Goal: Task Accomplishment & Management: Use online tool/utility

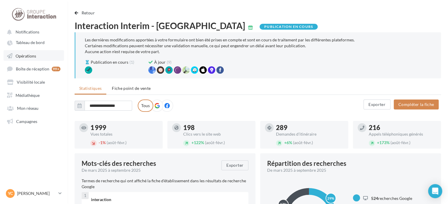
click at [36, 56] on link "Opérations" at bounding box center [34, 55] width 60 height 11
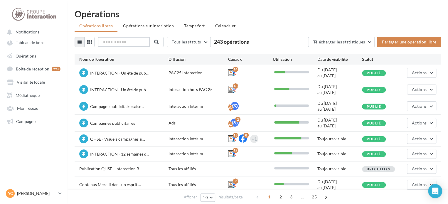
click at [117, 42] on input "text" at bounding box center [124, 42] width 52 height 10
type input "*****"
click at [157, 43] on button at bounding box center [156, 42] width 14 height 10
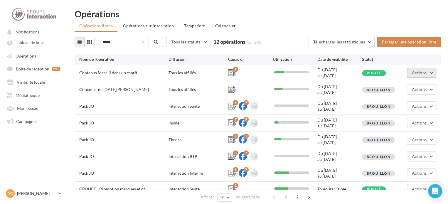
click at [429, 74] on button "Actions" at bounding box center [421, 73] width 29 height 10
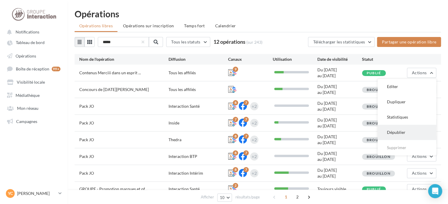
click at [410, 131] on button "Dépublier" at bounding box center [406, 132] width 59 height 15
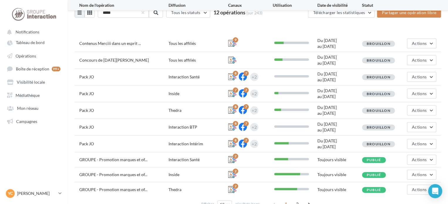
scroll to position [54, 0]
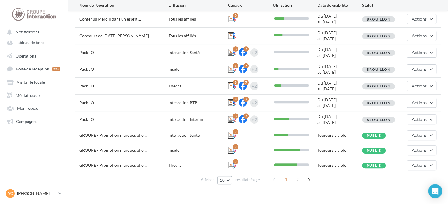
click at [228, 177] on button "10" at bounding box center [224, 180] width 15 height 8
click at [225, 170] on span "100" at bounding box center [225, 169] width 7 height 5
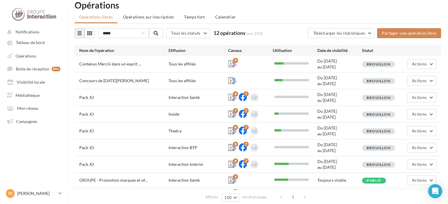
scroll to position [83, 0]
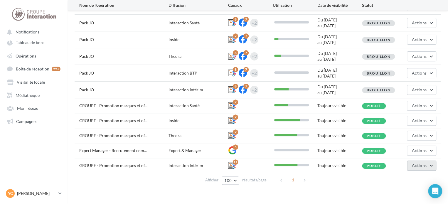
click at [426, 164] on span "Actions" at bounding box center [419, 165] width 15 height 5
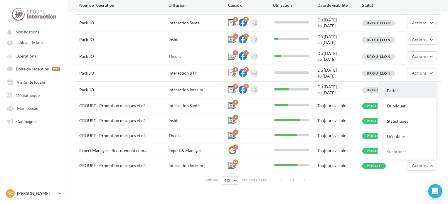
click at [393, 92] on button "Editer" at bounding box center [406, 90] width 59 height 15
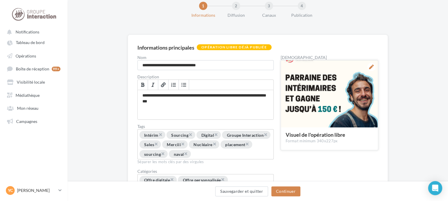
scroll to position [65, 0]
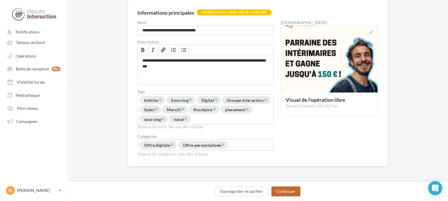
click at [291, 191] on button "Continuer" at bounding box center [285, 191] width 29 height 10
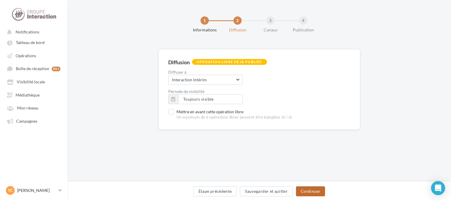
click at [307, 193] on button "Continuer" at bounding box center [310, 191] width 29 height 10
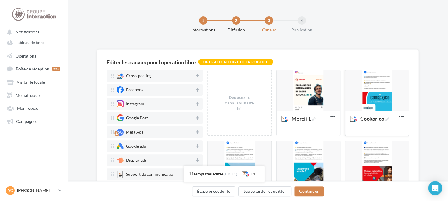
click at [380, 92] on div at bounding box center [376, 90] width 63 height 41
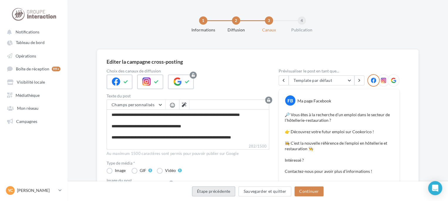
click at [221, 193] on button "Étape précédente" at bounding box center [213, 191] width 43 height 10
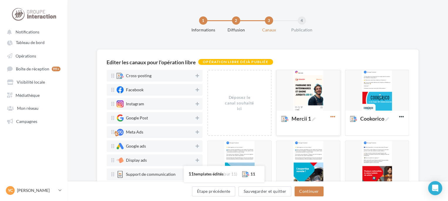
click at [329, 116] on icon at bounding box center [332, 116] width 14 height 14
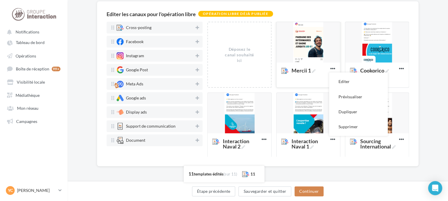
click at [309, 45] on div at bounding box center [307, 42] width 63 height 41
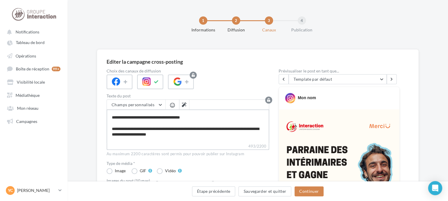
scroll to position [45, 0]
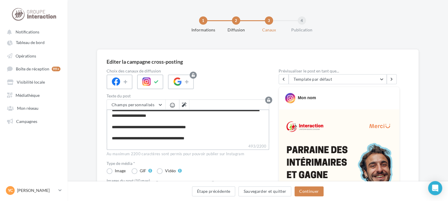
drag, startPoint x: 112, startPoint y: 113, endPoint x: 243, endPoint y: 156, distance: 138.5
click at [243, 156] on div "Champs personnalisés Adresse de l'entreprise Addresse 1 Addresse 2 Catégorie Pr…" at bounding box center [187, 127] width 162 height 57
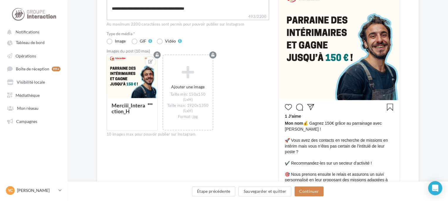
scroll to position [59, 0]
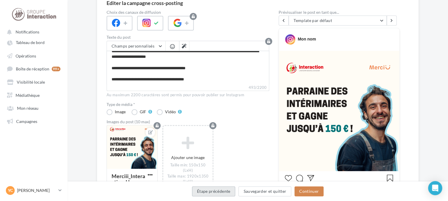
click at [205, 189] on button "Étape précédente" at bounding box center [213, 191] width 43 height 10
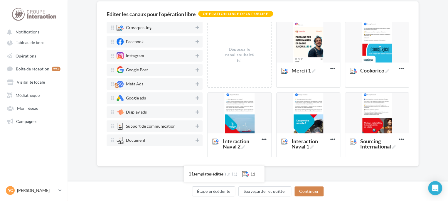
scroll to position [48, 0]
click at [205, 189] on button "Étape précédente" at bounding box center [213, 191] width 43 height 10
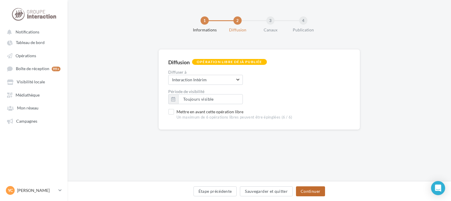
click at [306, 191] on button "Continuer" at bounding box center [310, 191] width 29 height 10
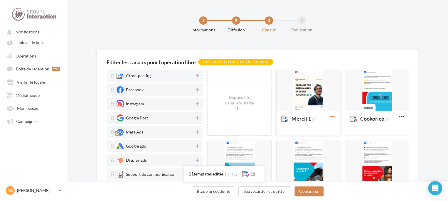
click at [329, 114] on icon at bounding box center [332, 116] width 14 height 14
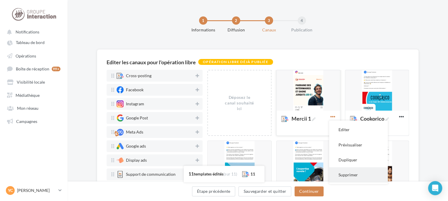
click at [353, 172] on button "Supprimer" at bounding box center [358, 174] width 59 height 15
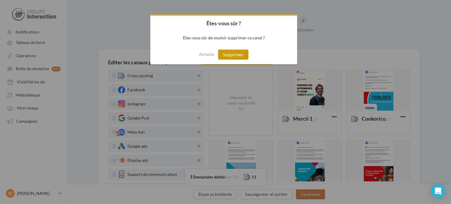
click at [233, 59] on button "Supprimer" at bounding box center [233, 55] width 30 height 10
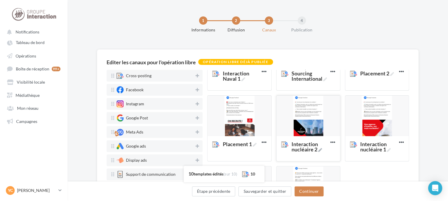
scroll to position [153, 0]
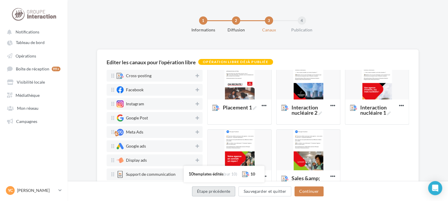
click at [215, 192] on button "Étape précédente" at bounding box center [213, 191] width 43 height 10
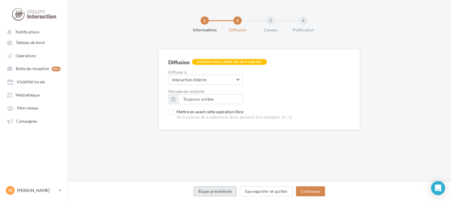
click at [215, 192] on button "Étape précédente" at bounding box center [214, 191] width 43 height 10
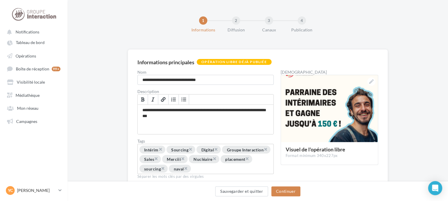
click at [372, 30] on div "1 Informations 2 Diffusion 3 Canaux 4 Publication" at bounding box center [267, 26] width 380 height 35
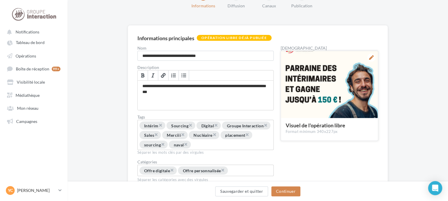
scroll to position [59, 0]
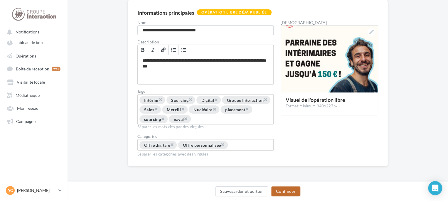
click at [280, 191] on button "Continuer" at bounding box center [285, 191] width 29 height 10
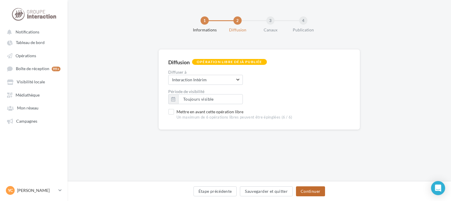
click at [309, 190] on button "Continuer" at bounding box center [310, 191] width 29 height 10
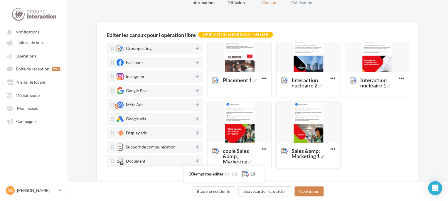
scroll to position [48, 0]
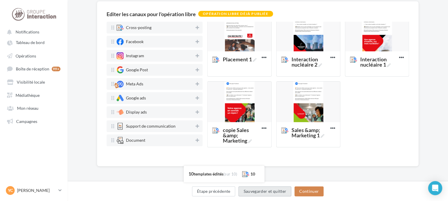
click at [273, 194] on button "Sauvegarder et quitter" at bounding box center [264, 191] width 53 height 10
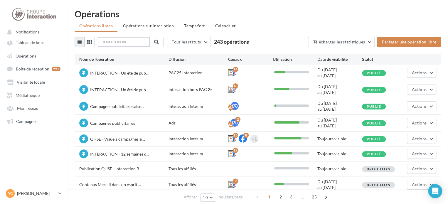
click at [137, 46] on input "text" at bounding box center [124, 42] width 52 height 10
type input "*****"
click at [158, 41] on span at bounding box center [155, 42] width 5 height 5
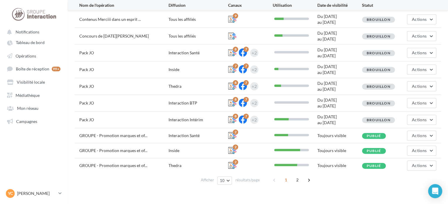
scroll to position [54, 0]
click at [421, 135] on span "Actions" at bounding box center [419, 135] width 15 height 5
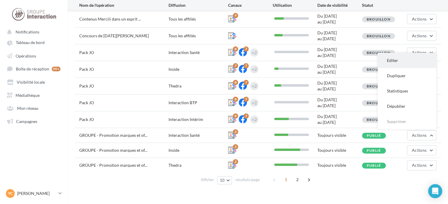
click at [408, 62] on button "Editer" at bounding box center [406, 60] width 59 height 15
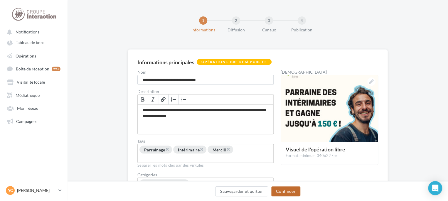
click at [290, 188] on button "Continuer" at bounding box center [285, 191] width 29 height 10
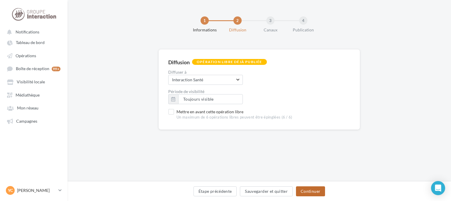
click at [308, 191] on button "Continuer" at bounding box center [310, 191] width 29 height 10
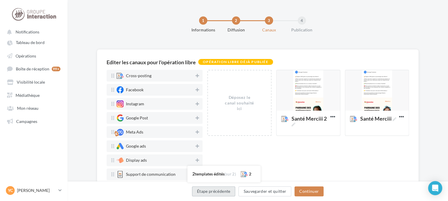
click at [226, 187] on button "Étape précédente" at bounding box center [213, 191] width 43 height 10
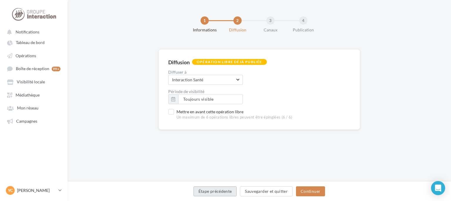
click at [226, 187] on button "Étape précédente" at bounding box center [214, 191] width 43 height 10
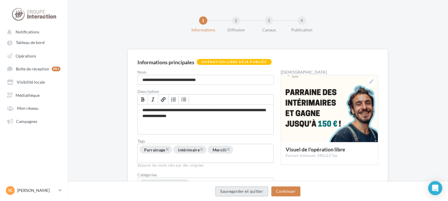
click at [226, 188] on button "Sauvegarder et quitter" at bounding box center [241, 191] width 53 height 10
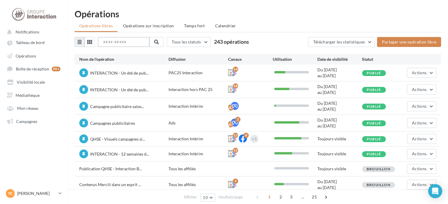
click at [114, 42] on input "text" at bounding box center [124, 42] width 52 height 10
type input "******"
click at [162, 43] on button at bounding box center [156, 42] width 14 height 10
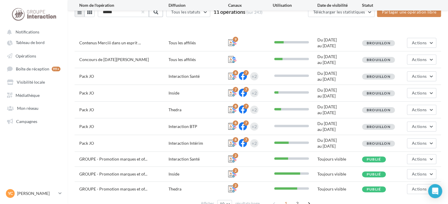
scroll to position [54, 0]
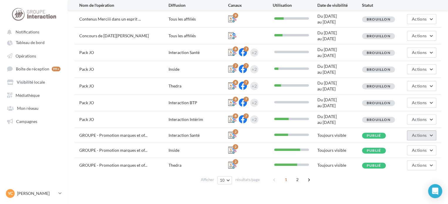
click at [417, 136] on span "Actions" at bounding box center [419, 135] width 15 height 5
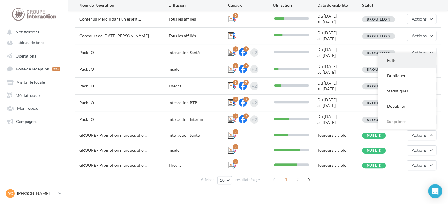
click at [399, 60] on button "Editer" at bounding box center [406, 60] width 59 height 15
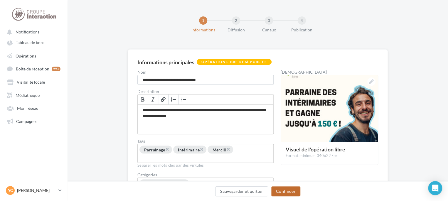
click at [296, 191] on button "Continuer" at bounding box center [285, 191] width 29 height 10
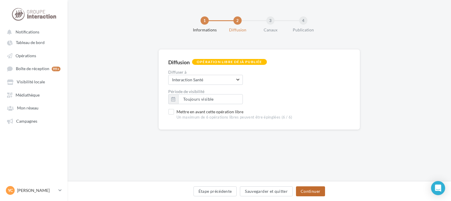
click at [317, 191] on button "Continuer" at bounding box center [310, 191] width 29 height 10
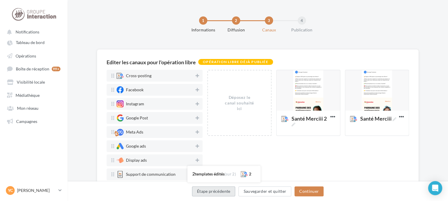
click at [227, 187] on button "Étape précédente" at bounding box center [213, 191] width 43 height 10
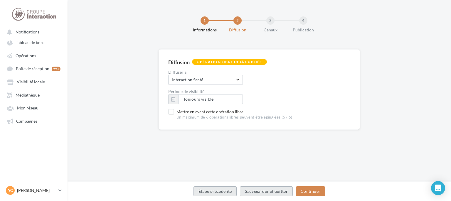
click at [226, 187] on button "Étape précédente" at bounding box center [214, 191] width 43 height 10
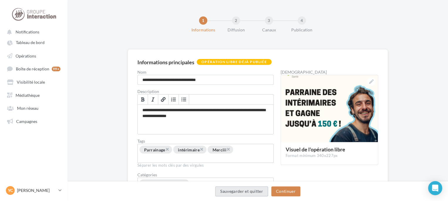
click at [225, 192] on button "Sauvegarder et quitter" at bounding box center [241, 191] width 53 height 10
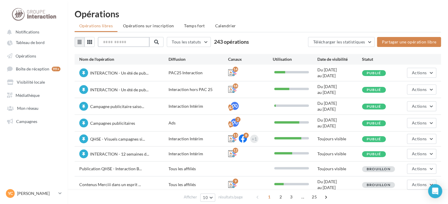
click at [125, 42] on input "text" at bounding box center [124, 42] width 52 height 10
type input "*****"
click at [158, 44] on button at bounding box center [156, 42] width 14 height 10
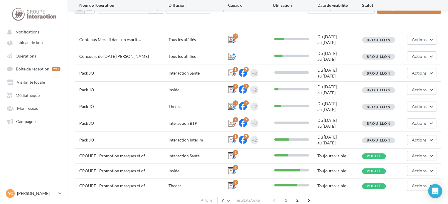
scroll to position [54, 0]
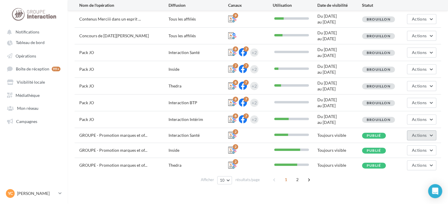
click at [430, 136] on button "Actions" at bounding box center [421, 135] width 29 height 10
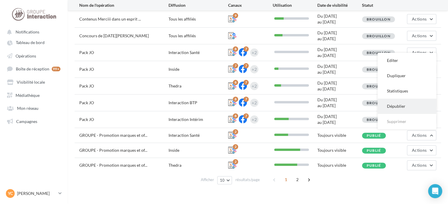
click at [407, 109] on button "Dépublier" at bounding box center [406, 106] width 59 height 15
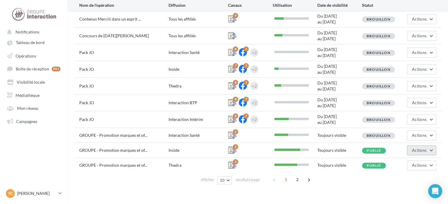
click at [413, 149] on span "Actions" at bounding box center [419, 150] width 15 height 5
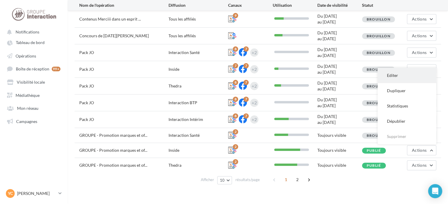
click at [395, 74] on button "Editer" at bounding box center [406, 75] width 59 height 15
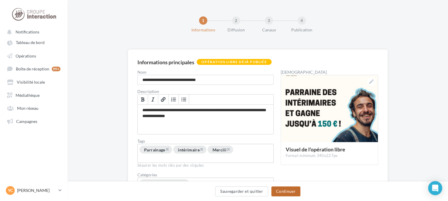
click at [294, 192] on button "Continuer" at bounding box center [285, 191] width 29 height 10
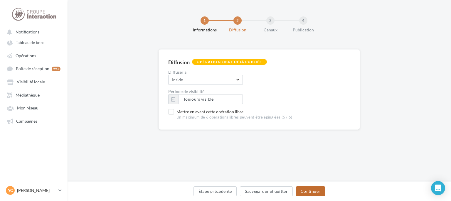
click at [313, 194] on button "Continuer" at bounding box center [310, 191] width 29 height 10
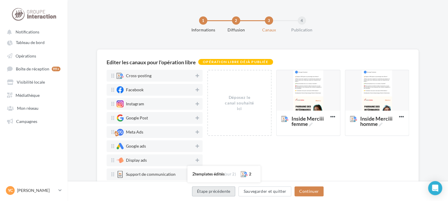
click at [227, 192] on button "Étape précédente" at bounding box center [213, 191] width 43 height 10
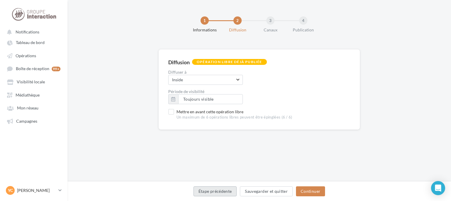
click at [227, 192] on button "Étape précédente" at bounding box center [214, 191] width 43 height 10
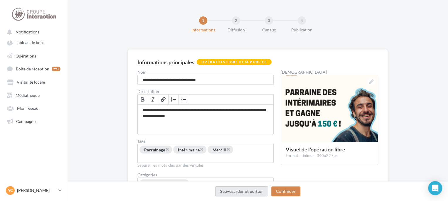
click at [227, 192] on button "Sauvegarder et quitter" at bounding box center [241, 191] width 53 height 10
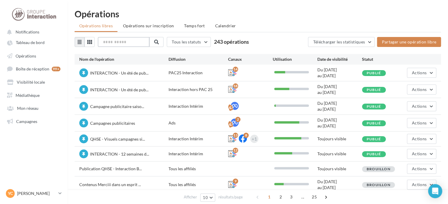
click at [116, 46] on input "text" at bounding box center [124, 42] width 52 height 10
type input "*****"
click at [156, 40] on button at bounding box center [156, 42] width 14 height 10
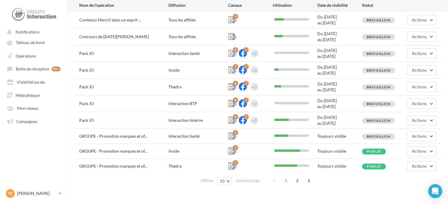
scroll to position [54, 0]
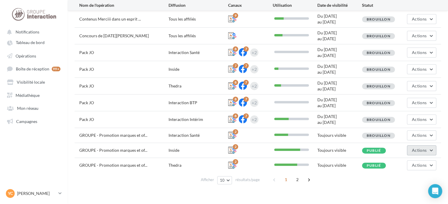
click at [418, 150] on span "Actions" at bounding box center [419, 150] width 15 height 5
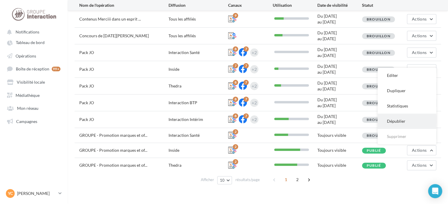
click at [402, 121] on button "Dépublier" at bounding box center [406, 121] width 59 height 15
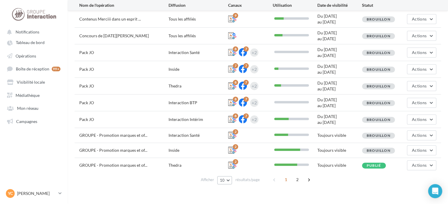
click at [229, 180] on button "10" at bounding box center [224, 180] width 15 height 8
click at [227, 170] on span "100" at bounding box center [225, 169] width 7 height 5
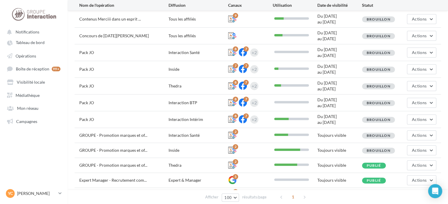
scroll to position [83, 0]
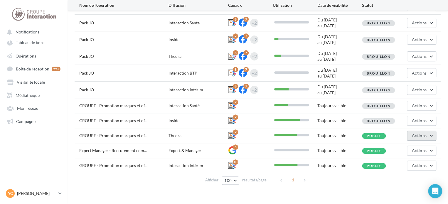
click at [422, 136] on span "Actions" at bounding box center [419, 135] width 15 height 5
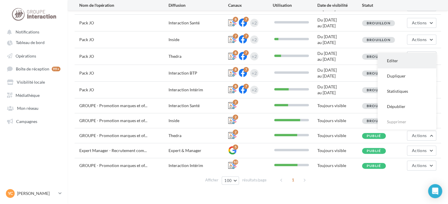
click at [402, 61] on button "Editer" at bounding box center [406, 60] width 59 height 15
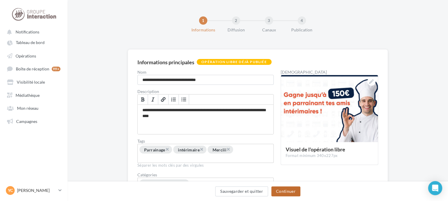
click at [292, 189] on button "Continuer" at bounding box center [285, 191] width 29 height 10
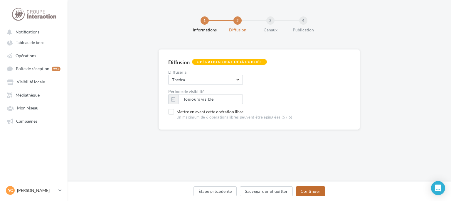
click at [306, 190] on button "Continuer" at bounding box center [310, 191] width 29 height 10
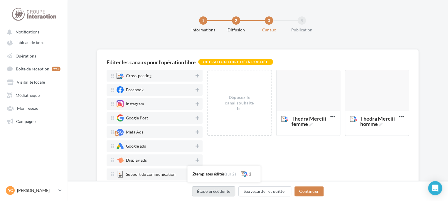
click at [229, 194] on button "Étape précédente" at bounding box center [213, 191] width 43 height 10
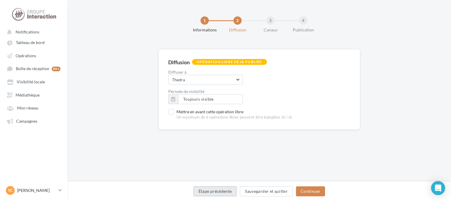
click at [225, 192] on button "Étape précédente" at bounding box center [214, 191] width 43 height 10
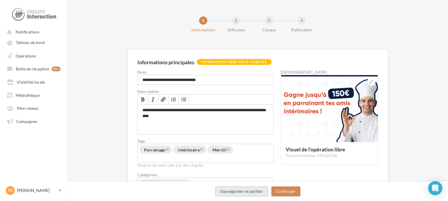
click at [225, 192] on button "Sauvegarder et quitter" at bounding box center [241, 191] width 53 height 10
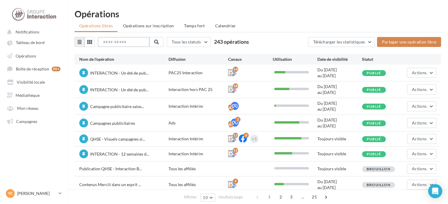
click at [133, 40] on input "text" at bounding box center [124, 42] width 52 height 10
type input "*******"
click at [157, 40] on span at bounding box center [155, 42] width 5 height 5
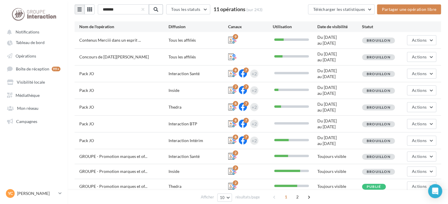
scroll to position [54, 0]
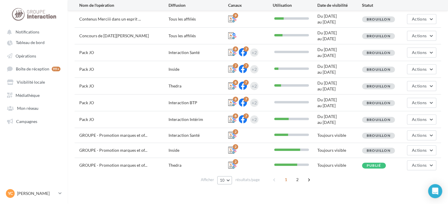
click at [224, 180] on span "10" at bounding box center [222, 180] width 5 height 5
click at [226, 167] on span "100" at bounding box center [225, 169] width 7 height 5
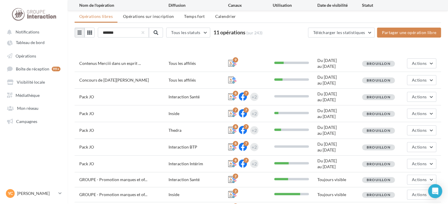
scroll to position [69, 0]
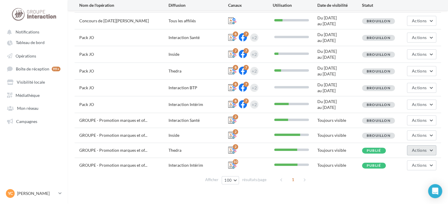
click at [433, 149] on button "Actions" at bounding box center [421, 150] width 29 height 10
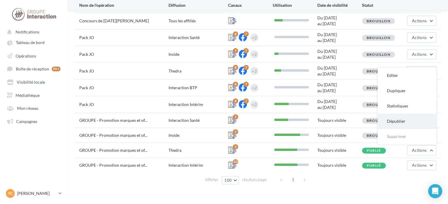
click at [399, 121] on button "Dépublier" at bounding box center [406, 121] width 59 height 15
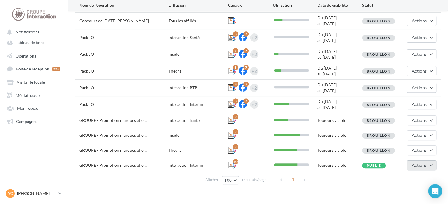
click at [421, 164] on span "Actions" at bounding box center [419, 164] width 15 height 5
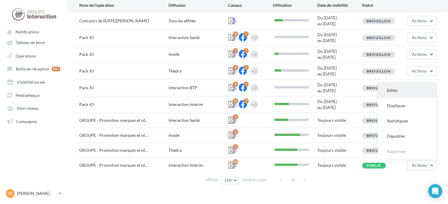
click at [403, 90] on button "Editer" at bounding box center [406, 90] width 59 height 15
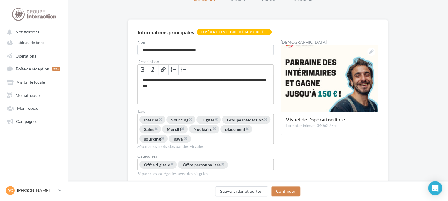
scroll to position [65, 0]
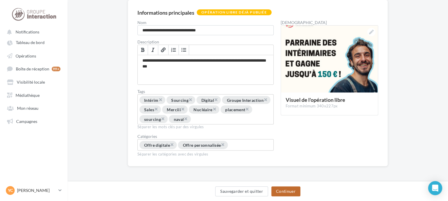
click at [296, 192] on button "Continuer" at bounding box center [285, 191] width 29 height 10
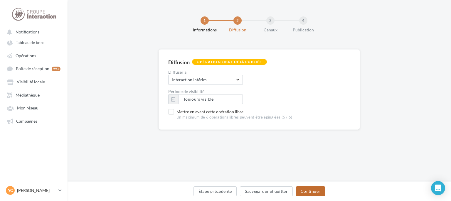
click at [313, 187] on button "Continuer" at bounding box center [310, 191] width 29 height 10
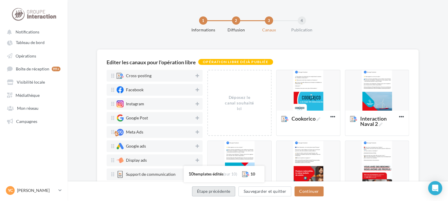
click at [214, 190] on button "Étape précédente" at bounding box center [213, 191] width 43 height 10
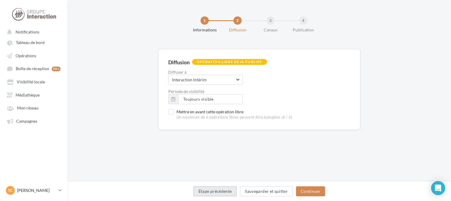
click at [214, 191] on button "Étape précédente" at bounding box center [214, 191] width 43 height 10
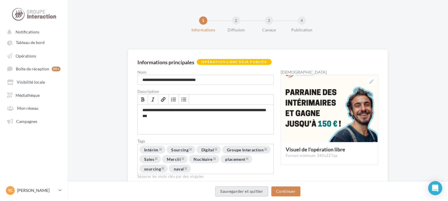
click at [226, 194] on button "Sauvegarder et quitter" at bounding box center [241, 191] width 53 height 10
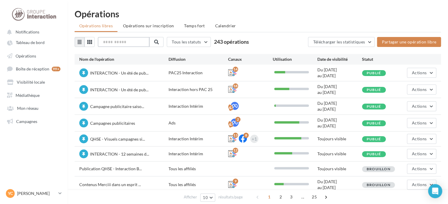
click at [123, 46] on input "text" at bounding box center [124, 42] width 52 height 10
click at [163, 43] on button at bounding box center [156, 42] width 14 height 10
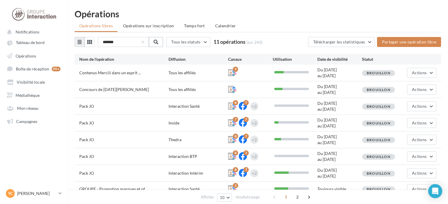
scroll to position [54, 0]
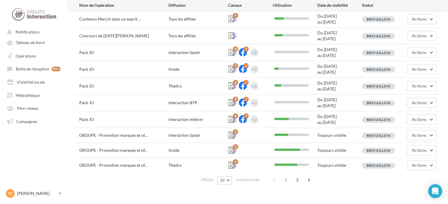
click at [228, 178] on button "10" at bounding box center [224, 180] width 15 height 8
click at [249, 167] on button "100" at bounding box center [237, 169] width 41 height 10
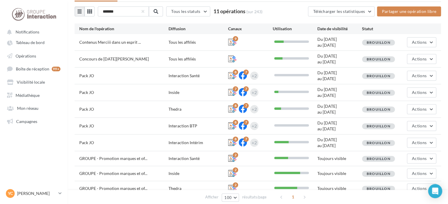
scroll to position [0, 0]
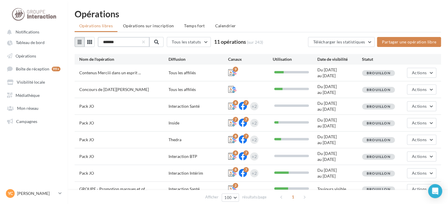
drag, startPoint x: 131, startPoint y: 42, endPoint x: 76, endPoint y: 39, distance: 54.6
click at [76, 39] on div "******* Tous les statuts Tous les statuts Publié Brouillon 11 opérations (sur 2…" at bounding box center [168, 42] width 188 height 10
click at [158, 43] on span at bounding box center [155, 42] width 5 height 5
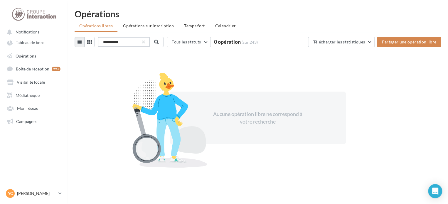
drag, startPoint x: 127, startPoint y: 41, endPoint x: 74, endPoint y: 34, distance: 52.9
click at [77, 34] on div "**********" at bounding box center [257, 95] width 380 height 172
type input "*******"
click at [158, 42] on span at bounding box center [155, 42] width 5 height 5
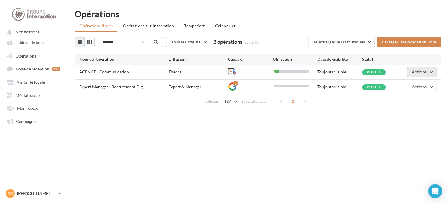
click at [415, 69] on button "Actions" at bounding box center [421, 72] width 29 height 10
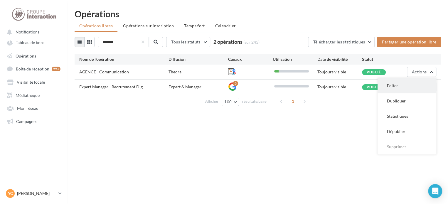
click at [415, 85] on button "Editer" at bounding box center [406, 85] width 59 height 15
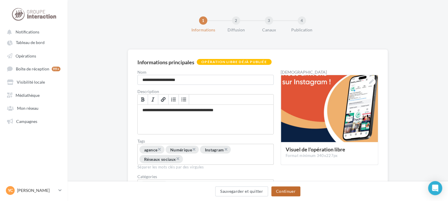
click at [285, 191] on button "Continuer" at bounding box center [285, 191] width 29 height 10
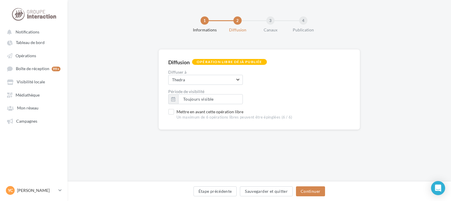
click at [309, 186] on div "Étape précédente Sauvegarder et quitter Continuer" at bounding box center [259, 192] width 374 height 12
click at [311, 190] on button "Continuer" at bounding box center [310, 191] width 29 height 10
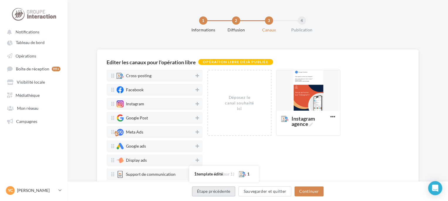
click at [230, 192] on button "Étape précédente" at bounding box center [213, 191] width 43 height 10
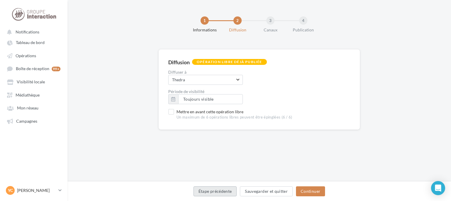
click at [230, 192] on button "Étape précédente" at bounding box center [214, 191] width 43 height 10
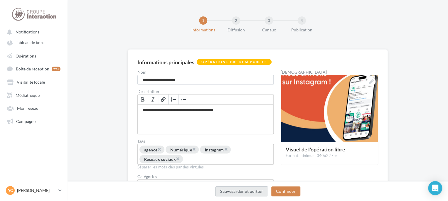
click at [230, 192] on button "Sauvegarder et quitter" at bounding box center [241, 191] width 53 height 10
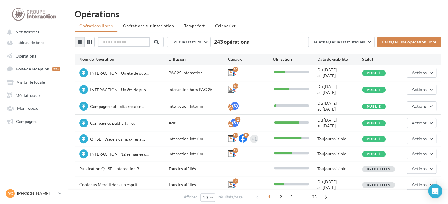
click at [128, 42] on input "text" at bounding box center [124, 42] width 52 height 10
type input "*"
type input "**********"
click at [158, 41] on span at bounding box center [155, 42] width 5 height 5
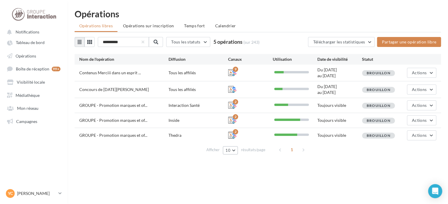
click at [231, 149] on button "10" at bounding box center [230, 150] width 15 height 8
